Goal: Go to known website: Access a specific website the user already knows

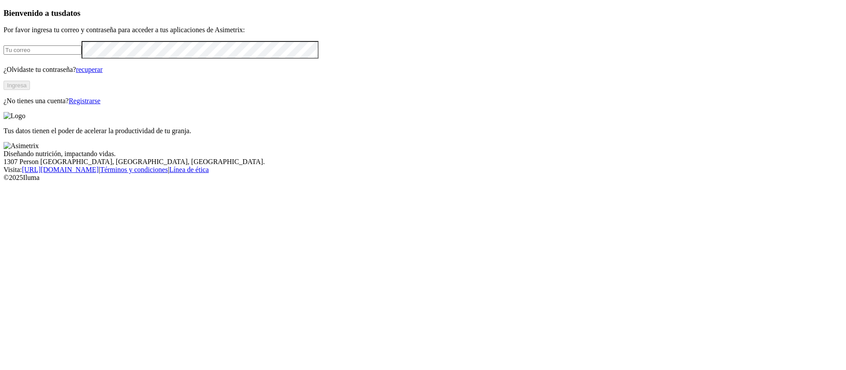
type input "[EMAIL_ADDRESS][PERSON_NAME][DOMAIN_NAME]"
click at [26, 89] on font "Ingresa" at bounding box center [16, 85] width 19 height 7
